Goal: Browse casually: Explore the website without a specific task or goal

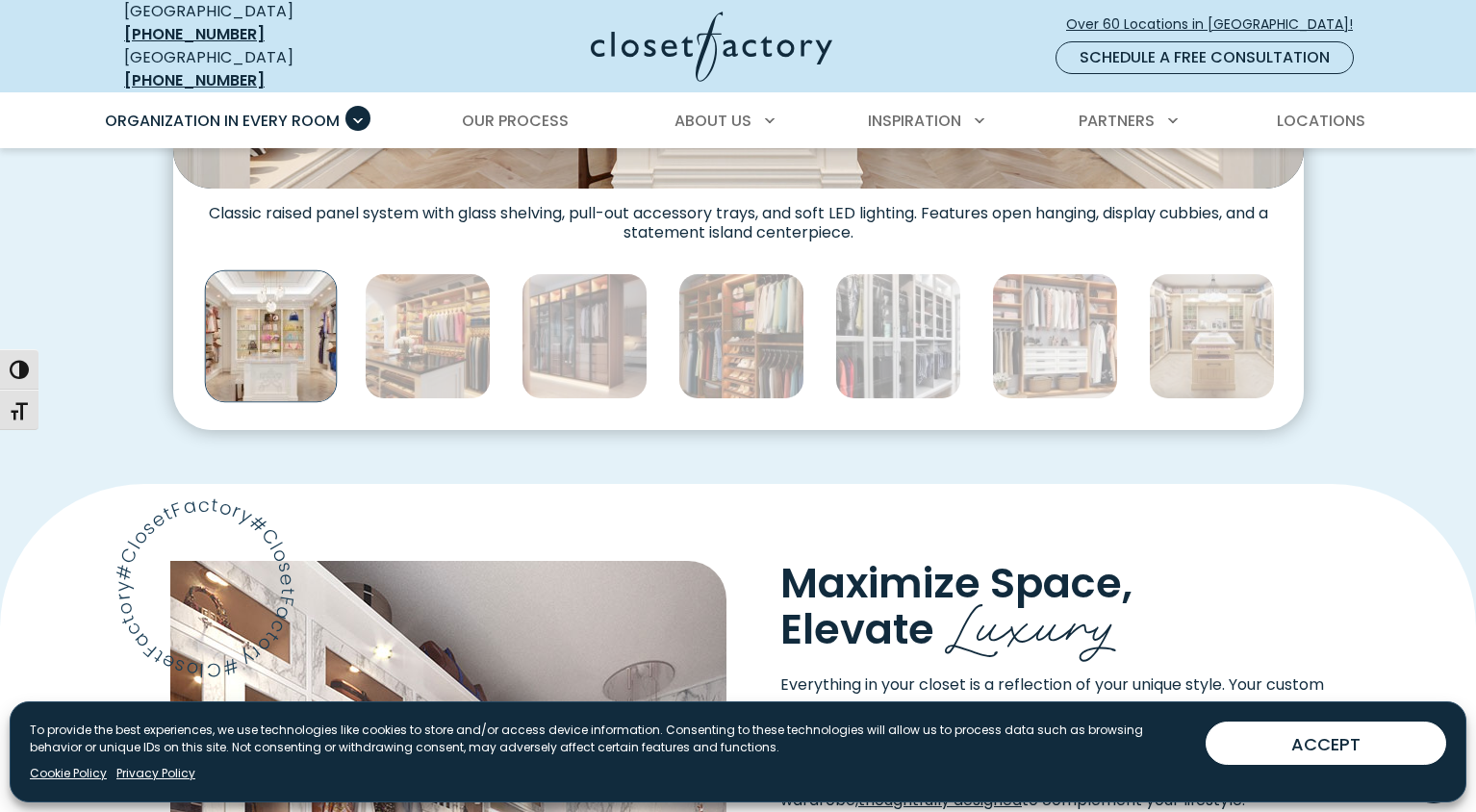
scroll to position [992, 0]
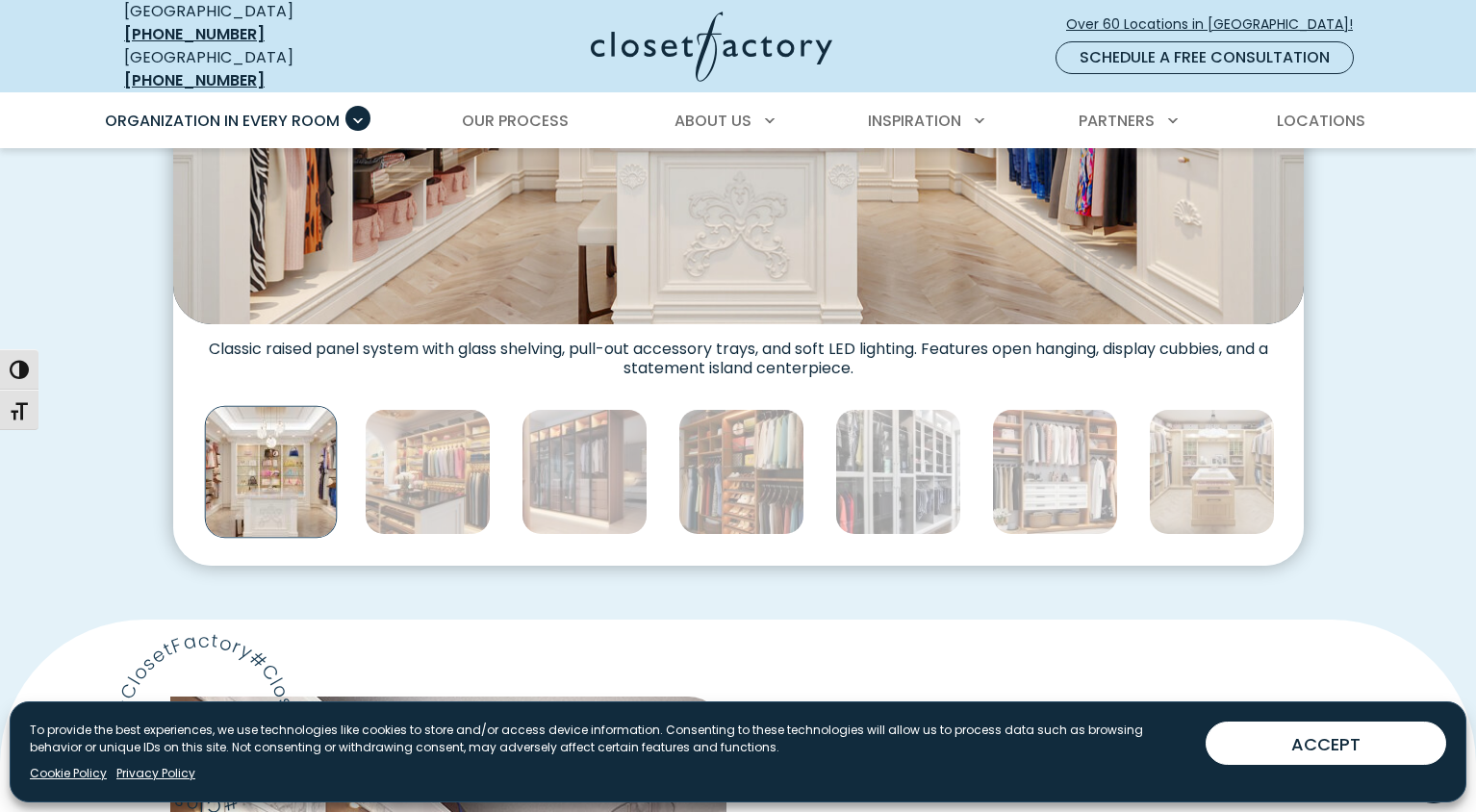
click at [323, 466] on img "Thumbnail Gallery" at bounding box center [270, 472] width 133 height 133
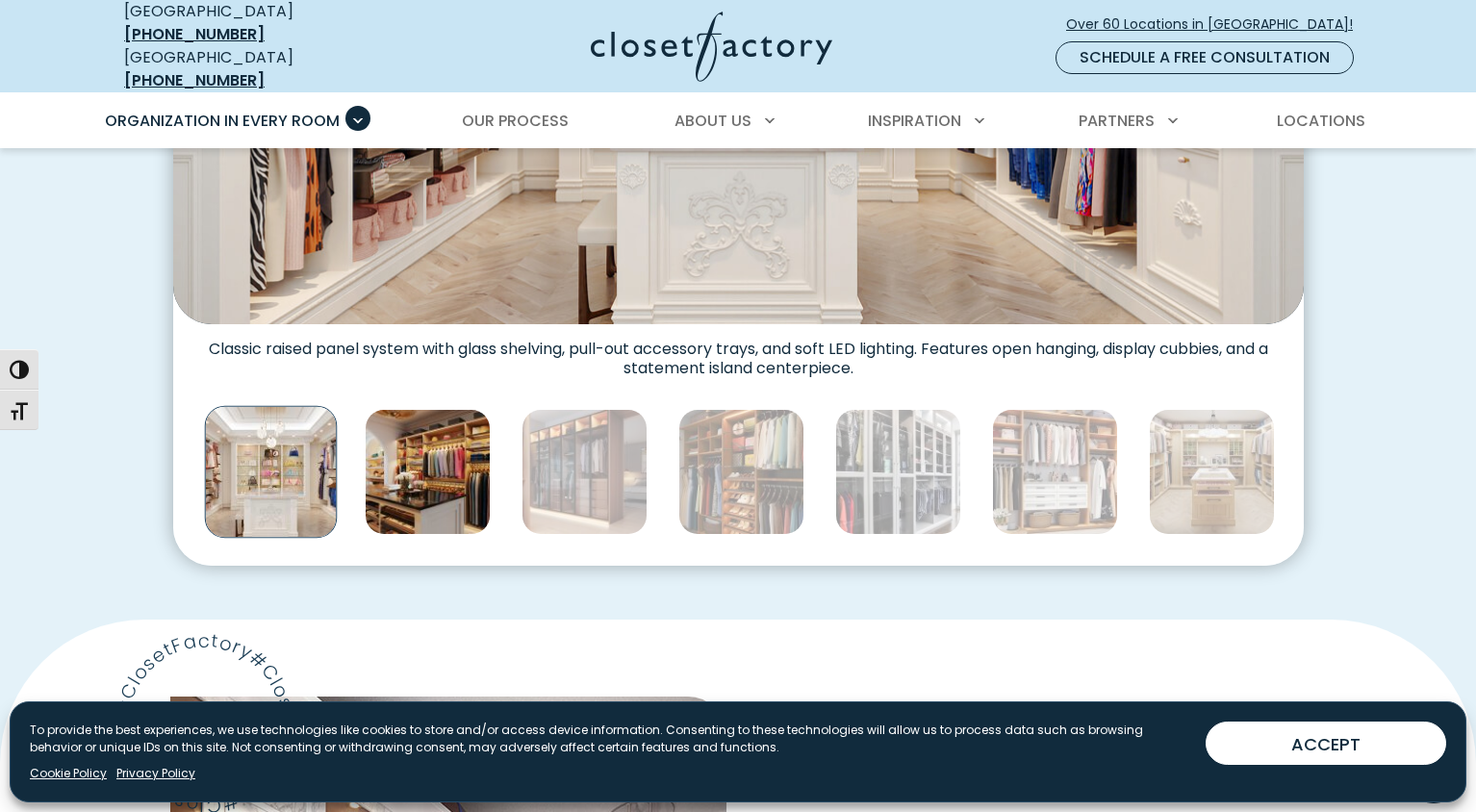
click at [373, 467] on img "Thumbnail Gallery" at bounding box center [427, 471] width 126 height 126
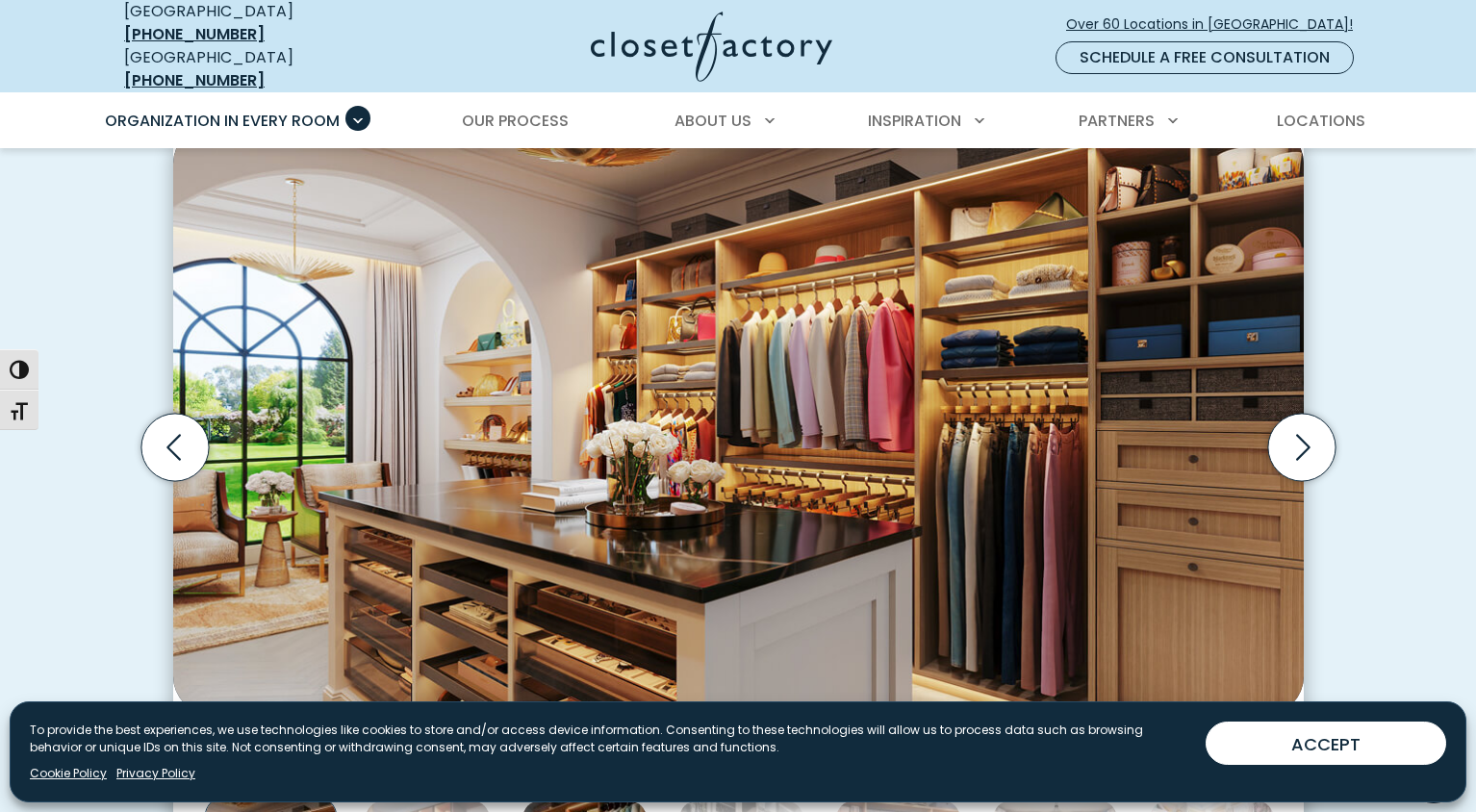
scroll to position [537, 0]
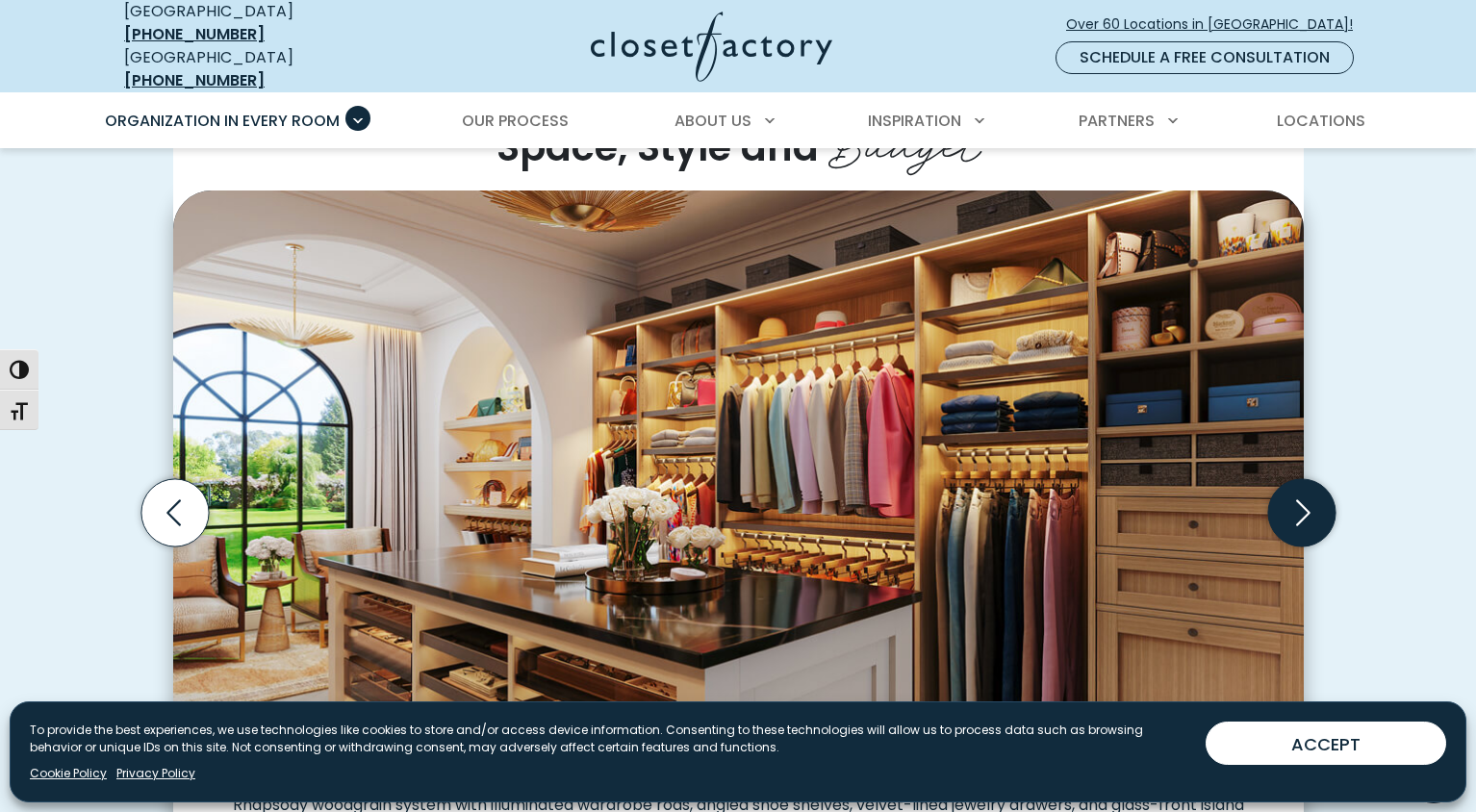
click at [1291, 499] on icon "Next slide" at bounding box center [1301, 512] width 67 height 67
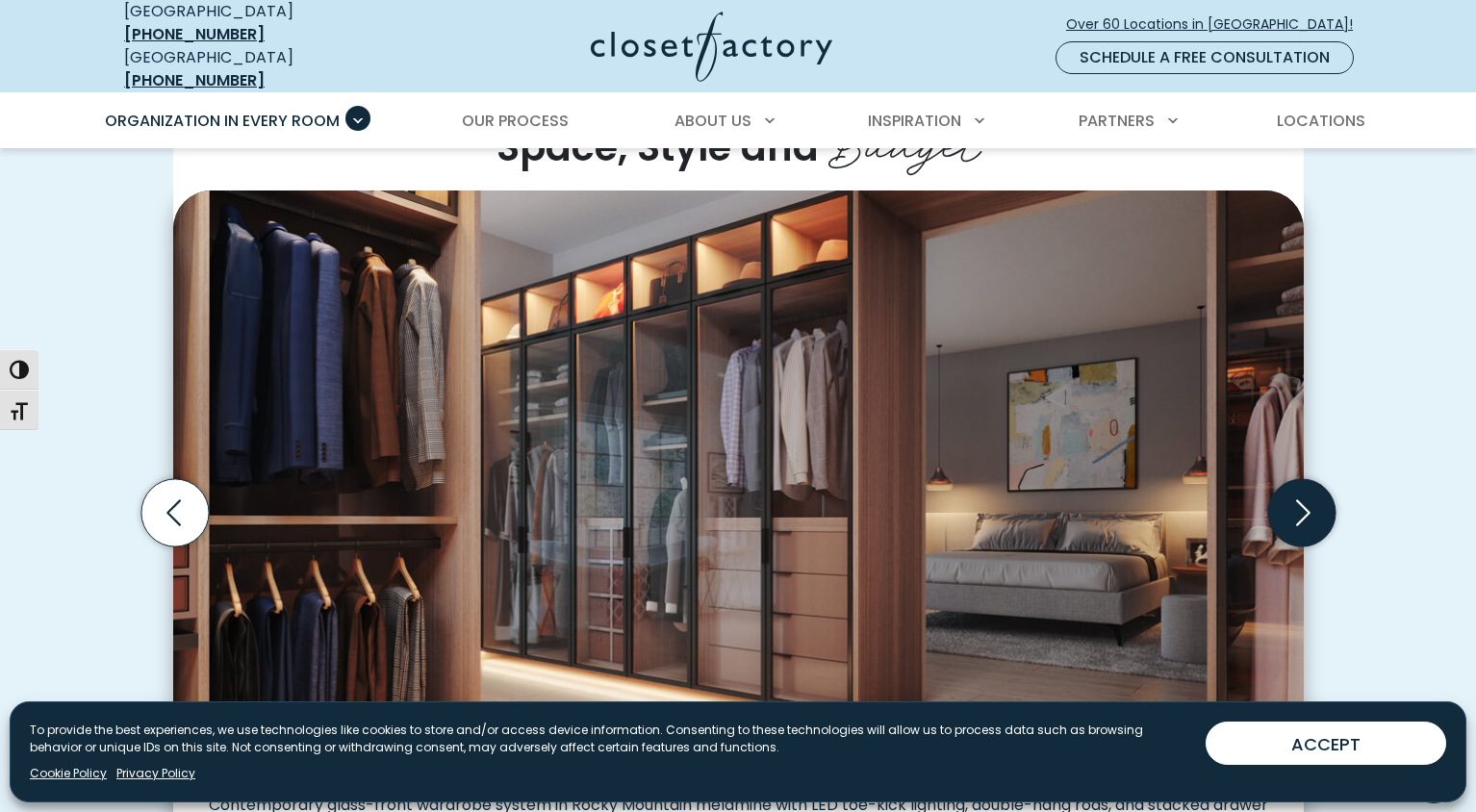
click at [1291, 499] on icon "Next slide" at bounding box center [1301, 512] width 67 height 67
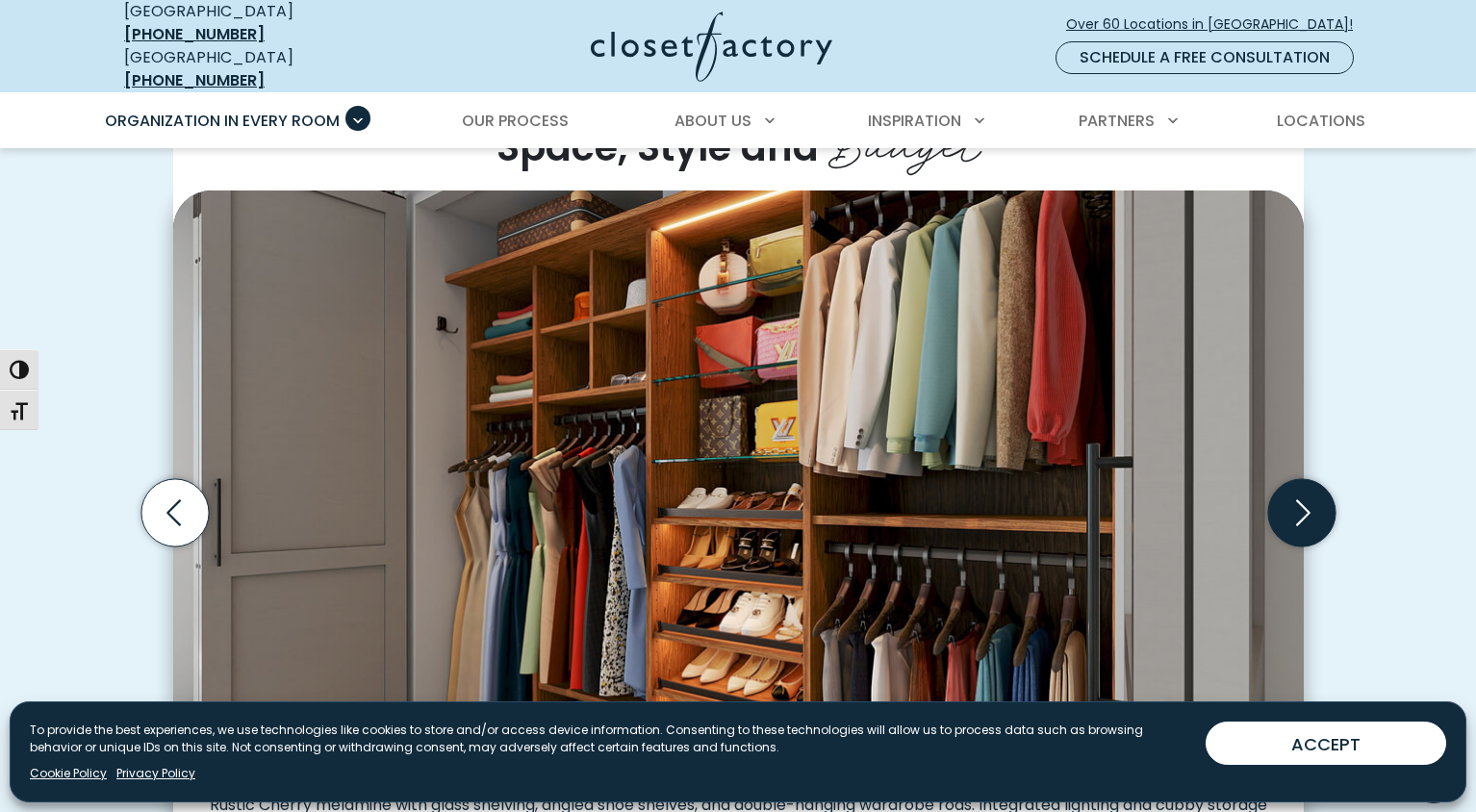
click at [1291, 499] on icon "Next slide" at bounding box center [1301, 512] width 67 height 67
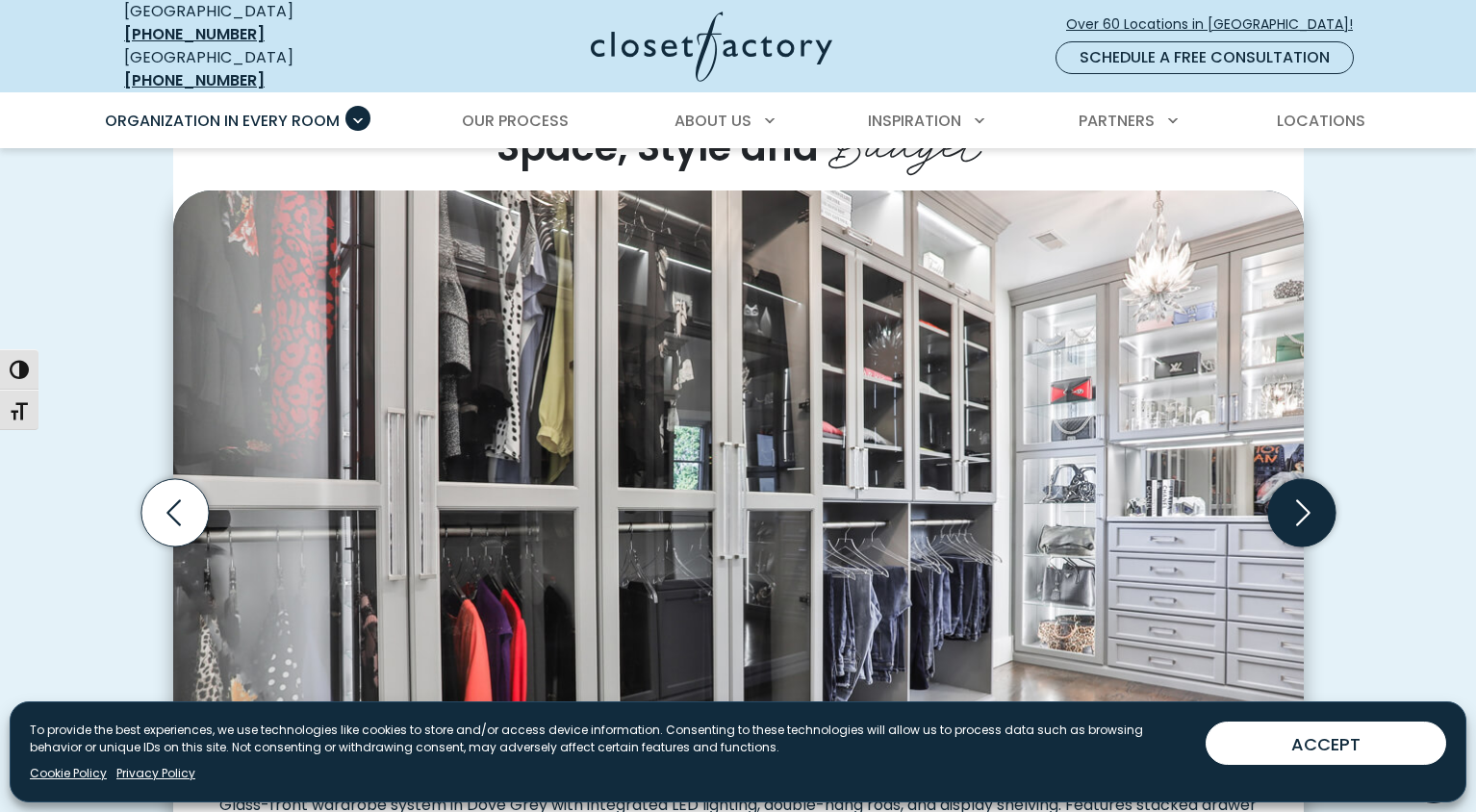
click at [1290, 500] on icon "Next slide" at bounding box center [1301, 512] width 67 height 67
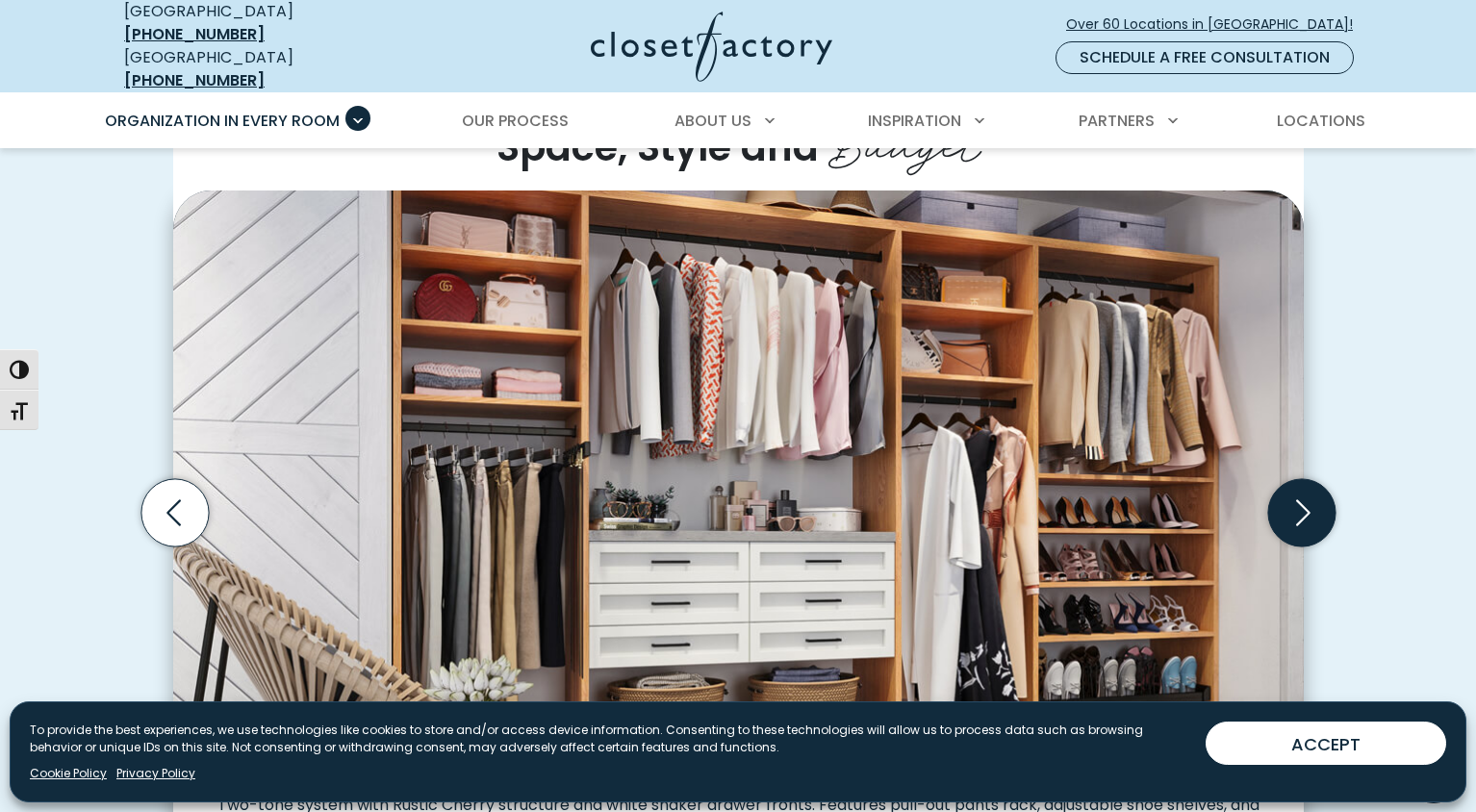
click at [1290, 500] on icon "Next slide" at bounding box center [1301, 512] width 67 height 67
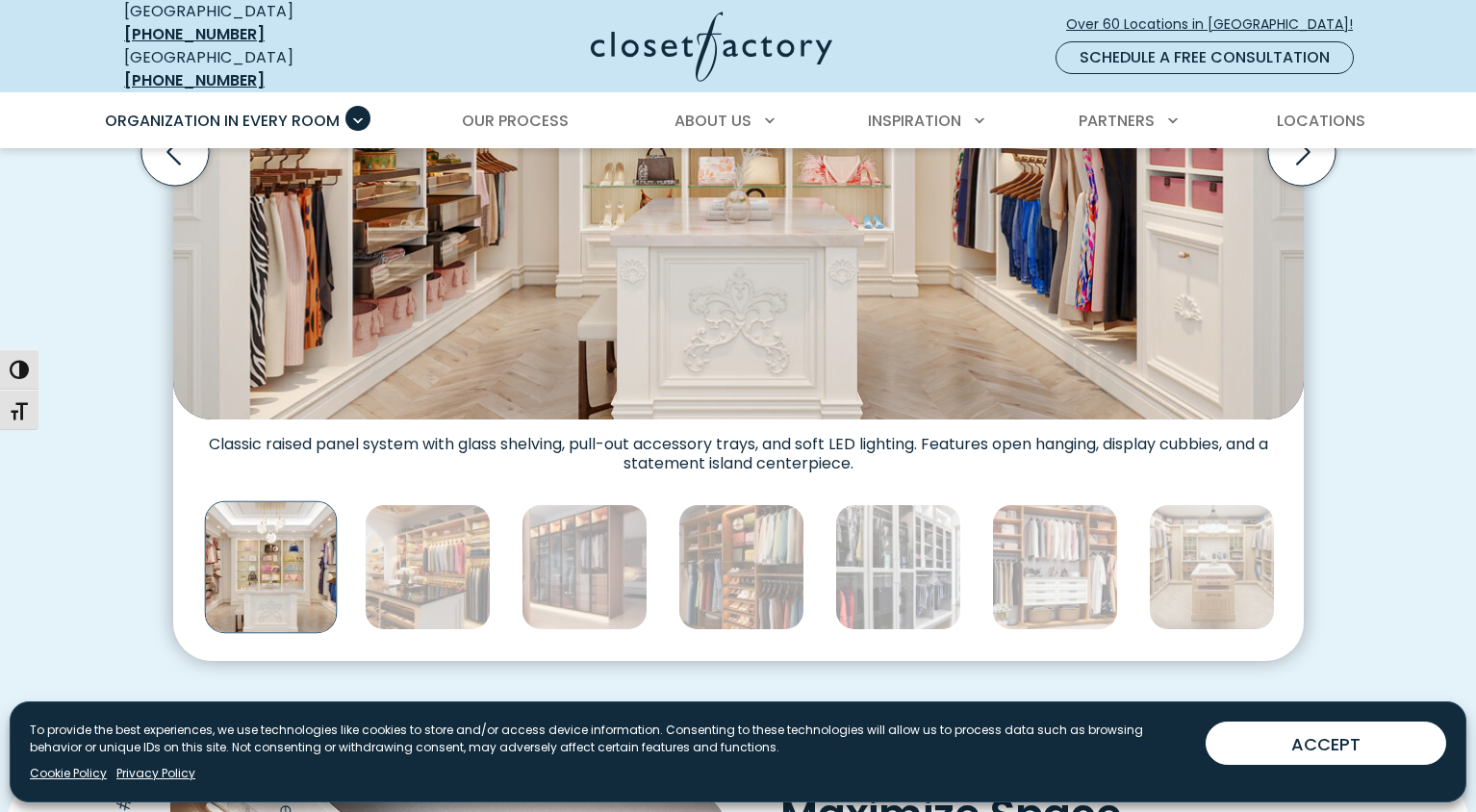
scroll to position [898, 0]
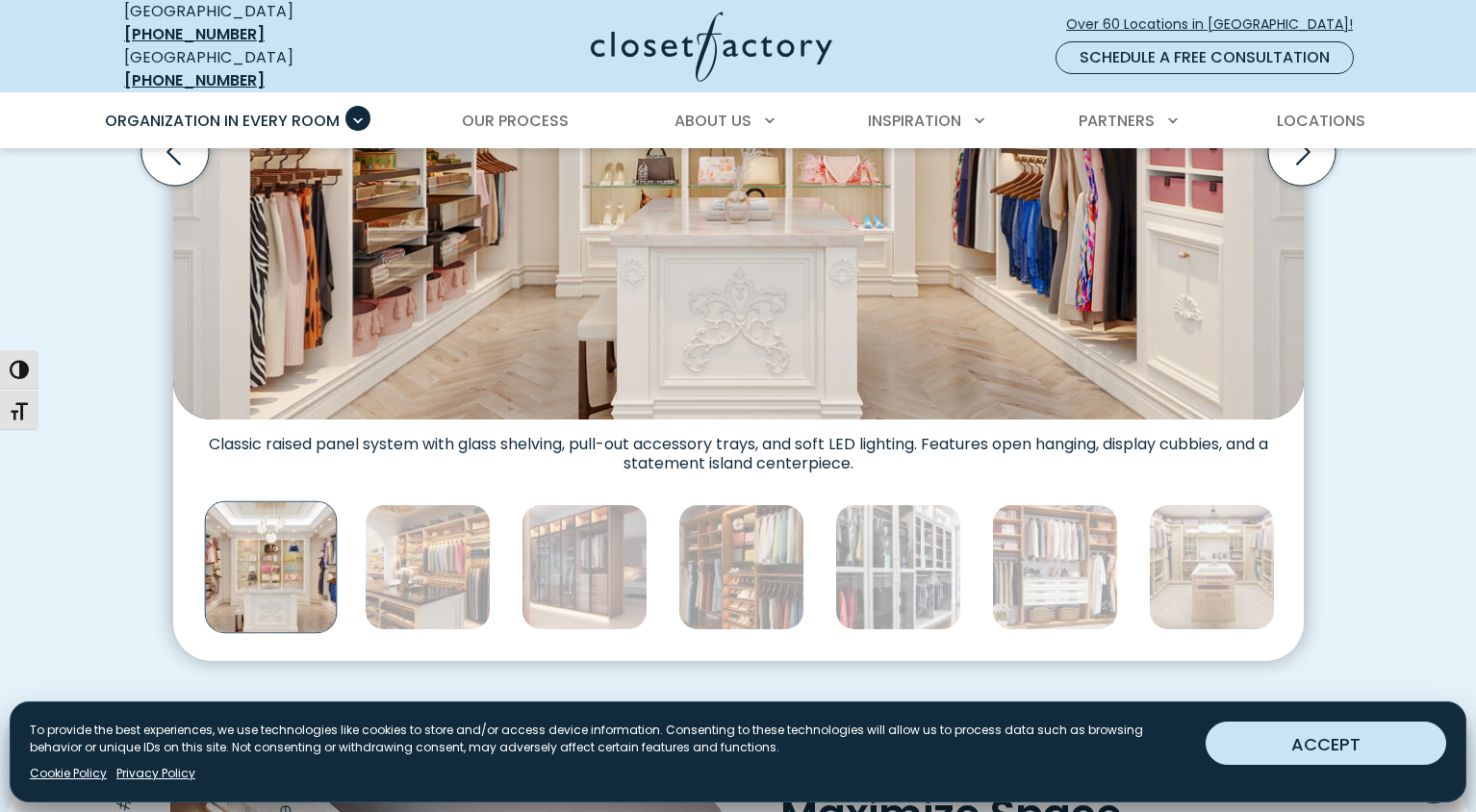
click at [1291, 741] on button "ACCEPT" at bounding box center [1326, 743] width 241 height 43
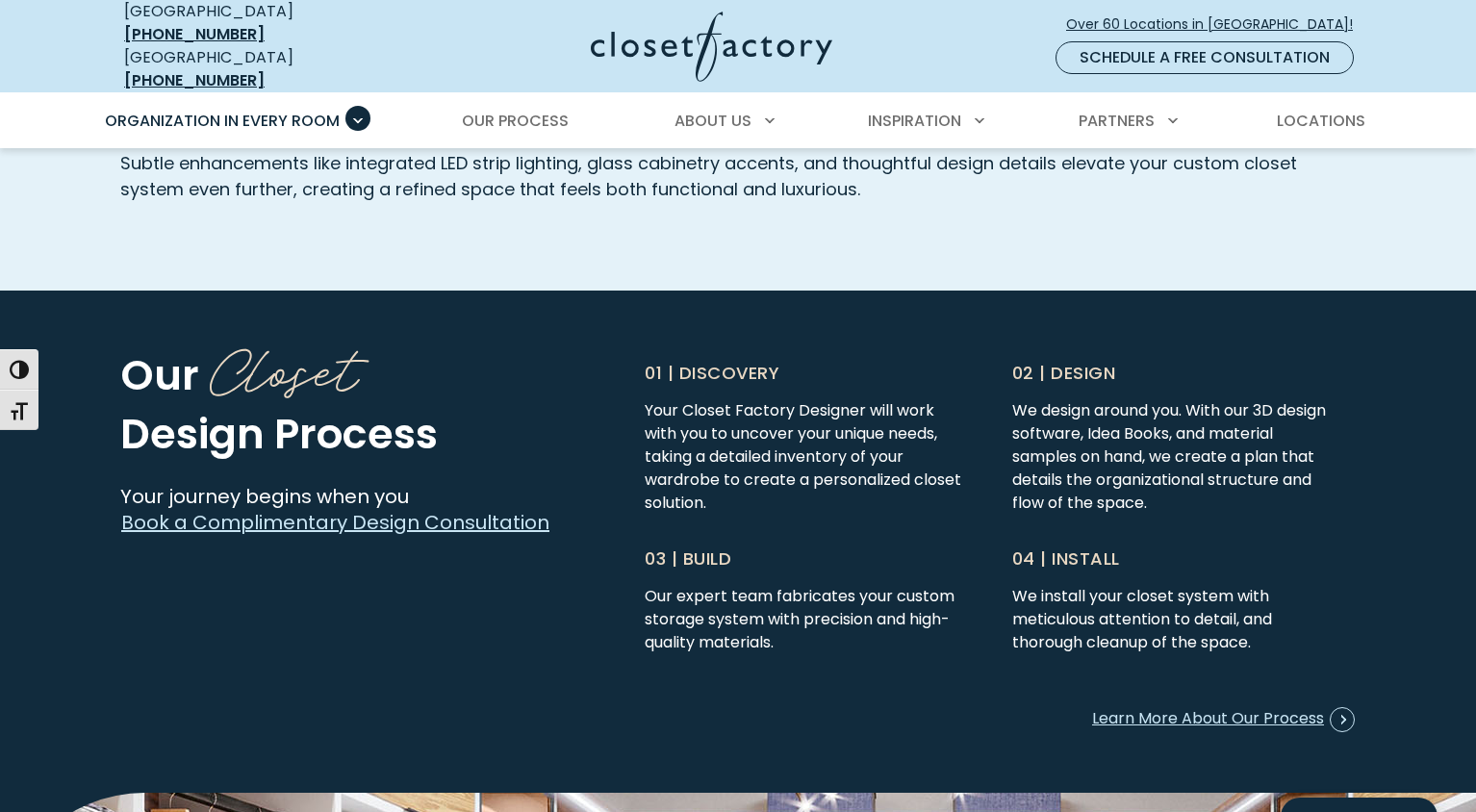
scroll to position [4696, 0]
